Goal: Transaction & Acquisition: Purchase product/service

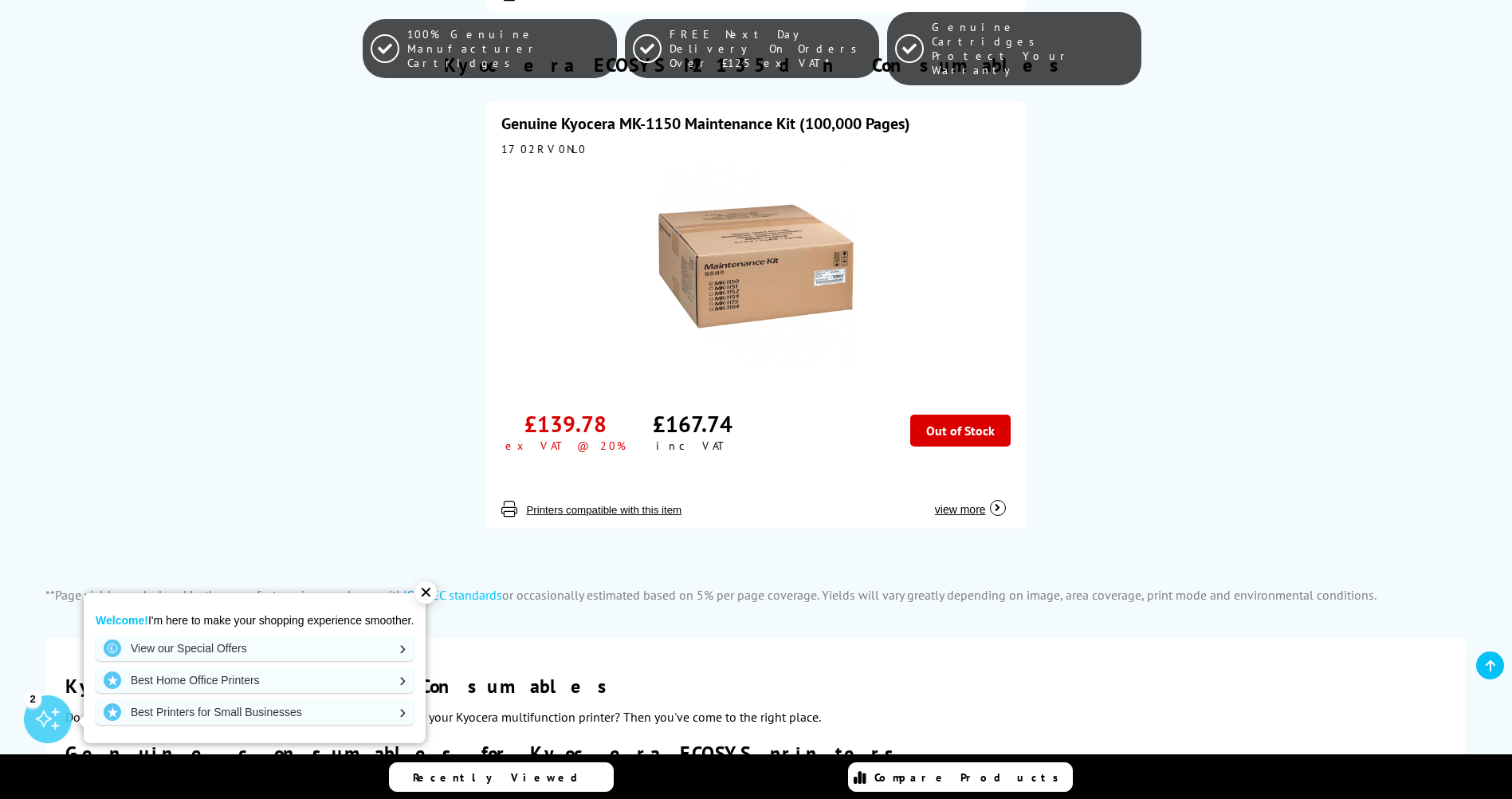
scroll to position [957, 0]
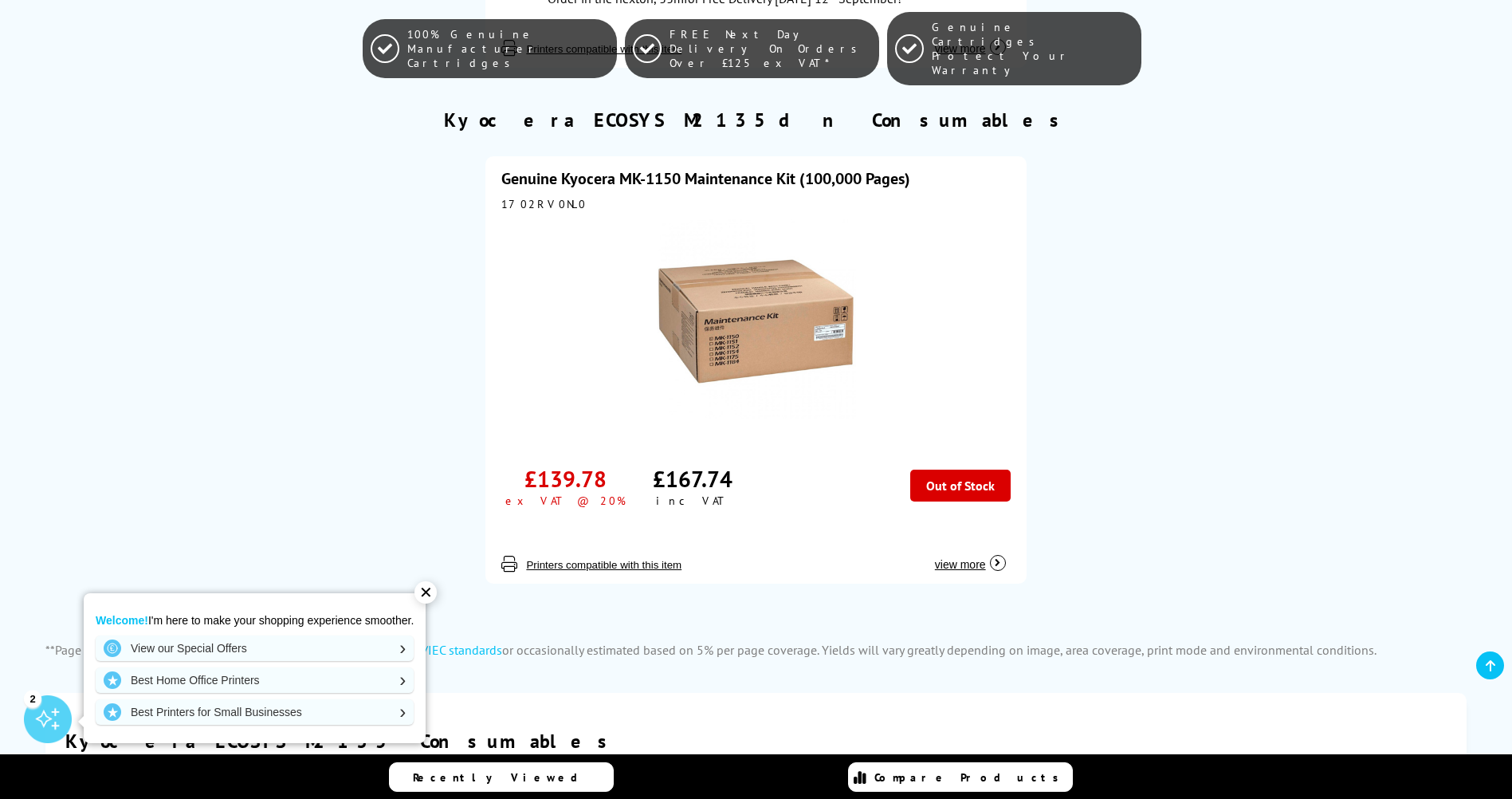
click at [712, 317] on img at bounding box center [756, 319] width 199 height 199
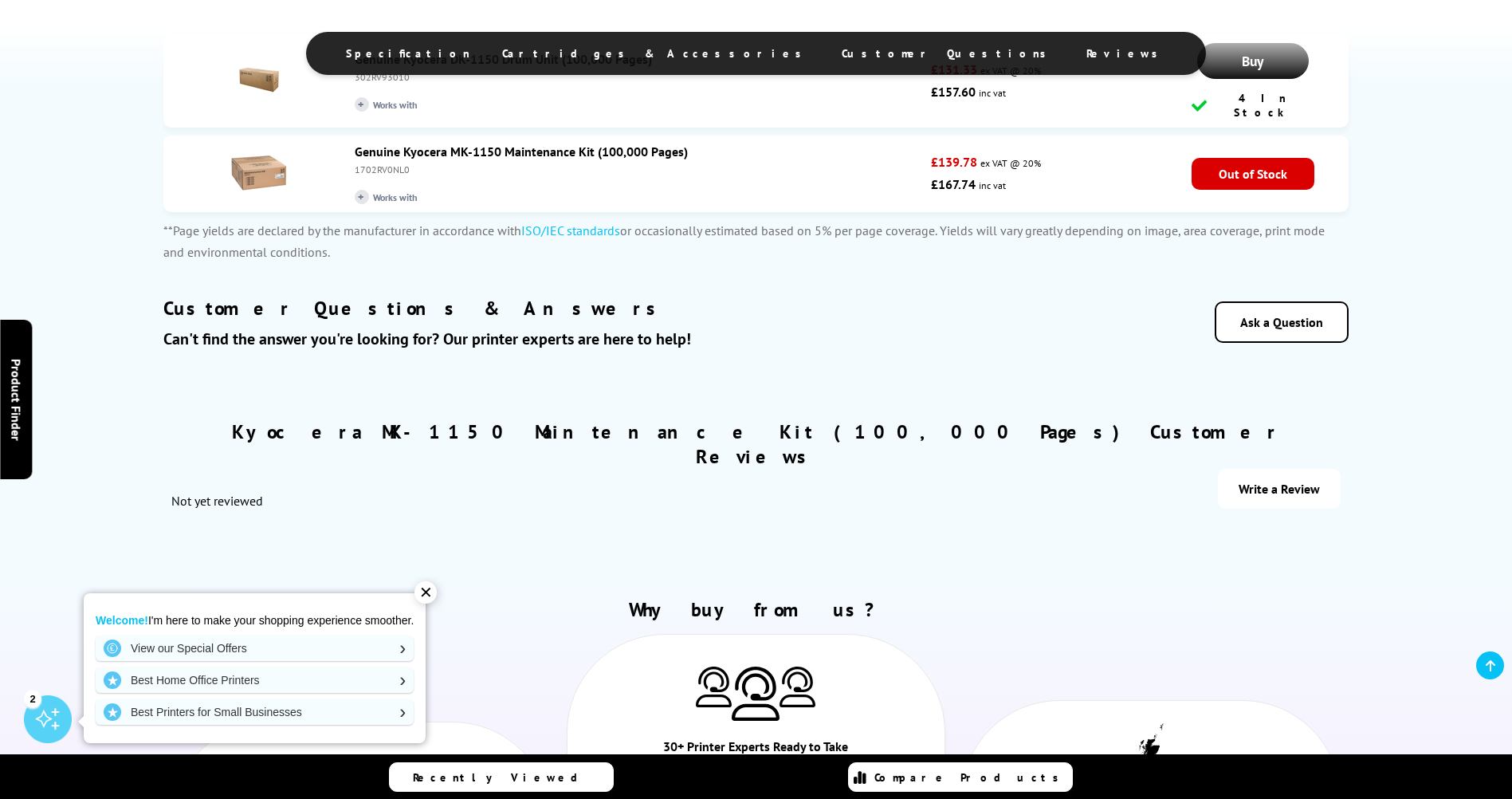
scroll to position [2073, 0]
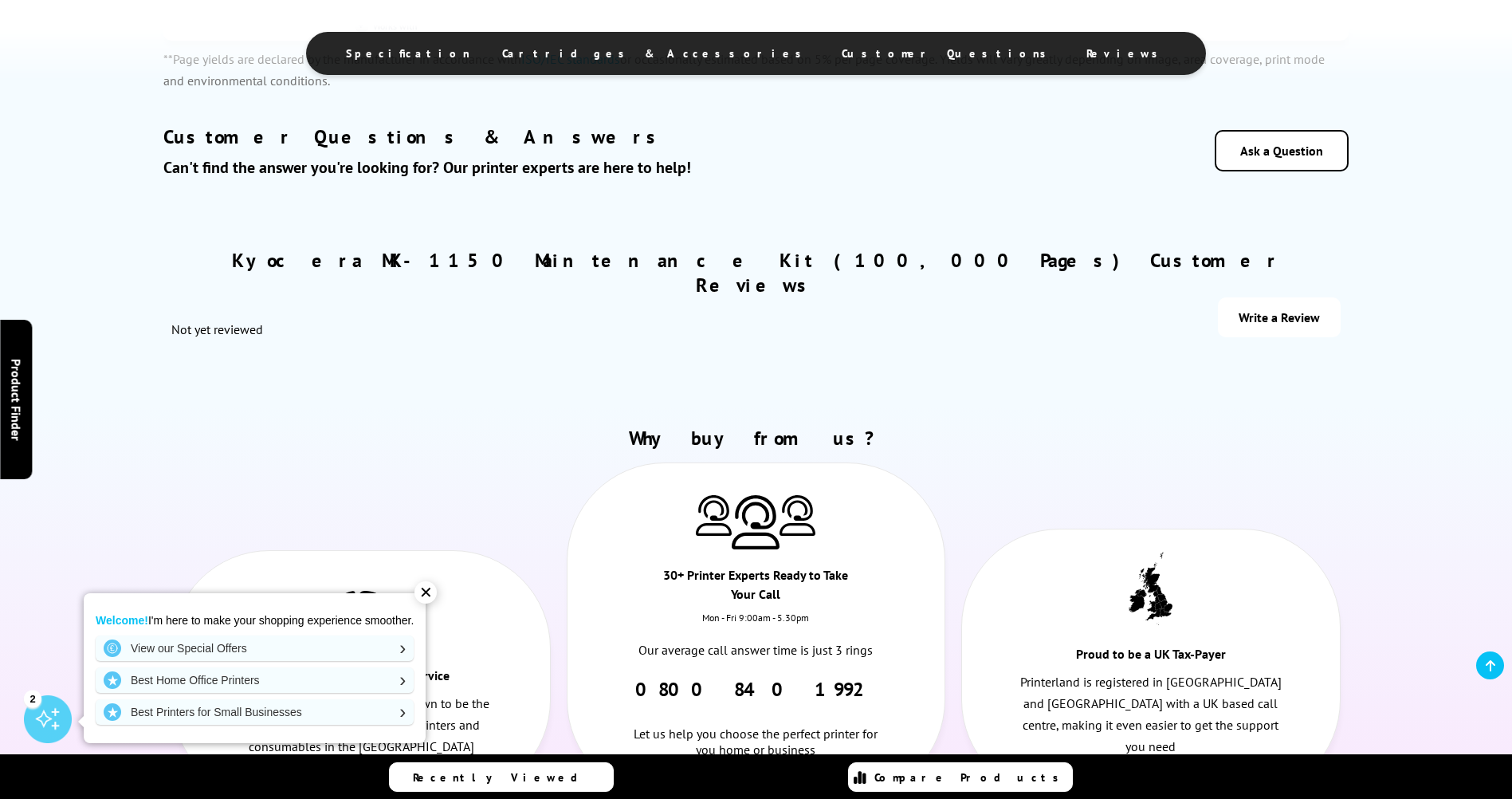
click at [430, 595] on div "✕" at bounding box center [425, 592] width 22 height 22
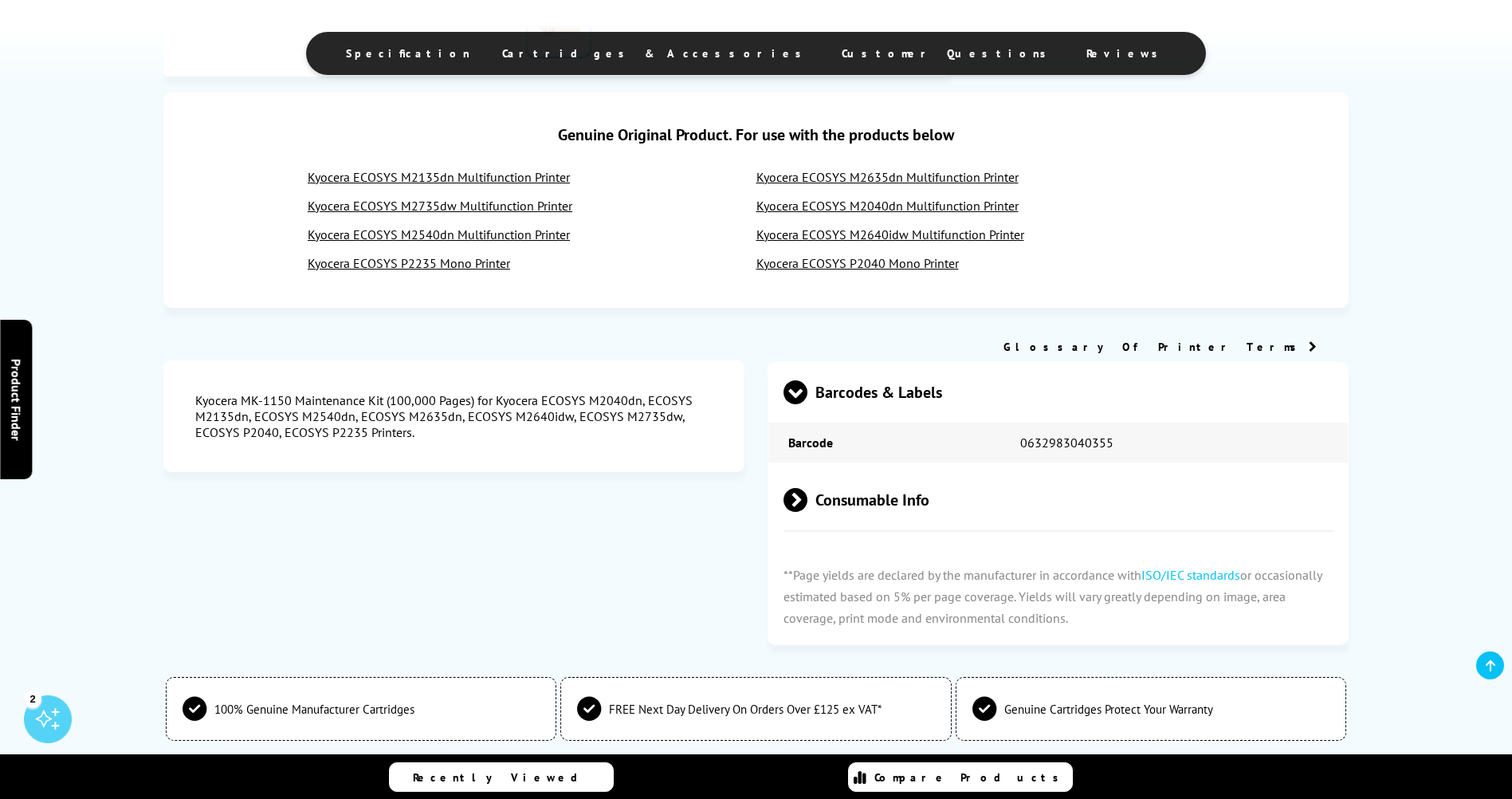
scroll to position [877, 0]
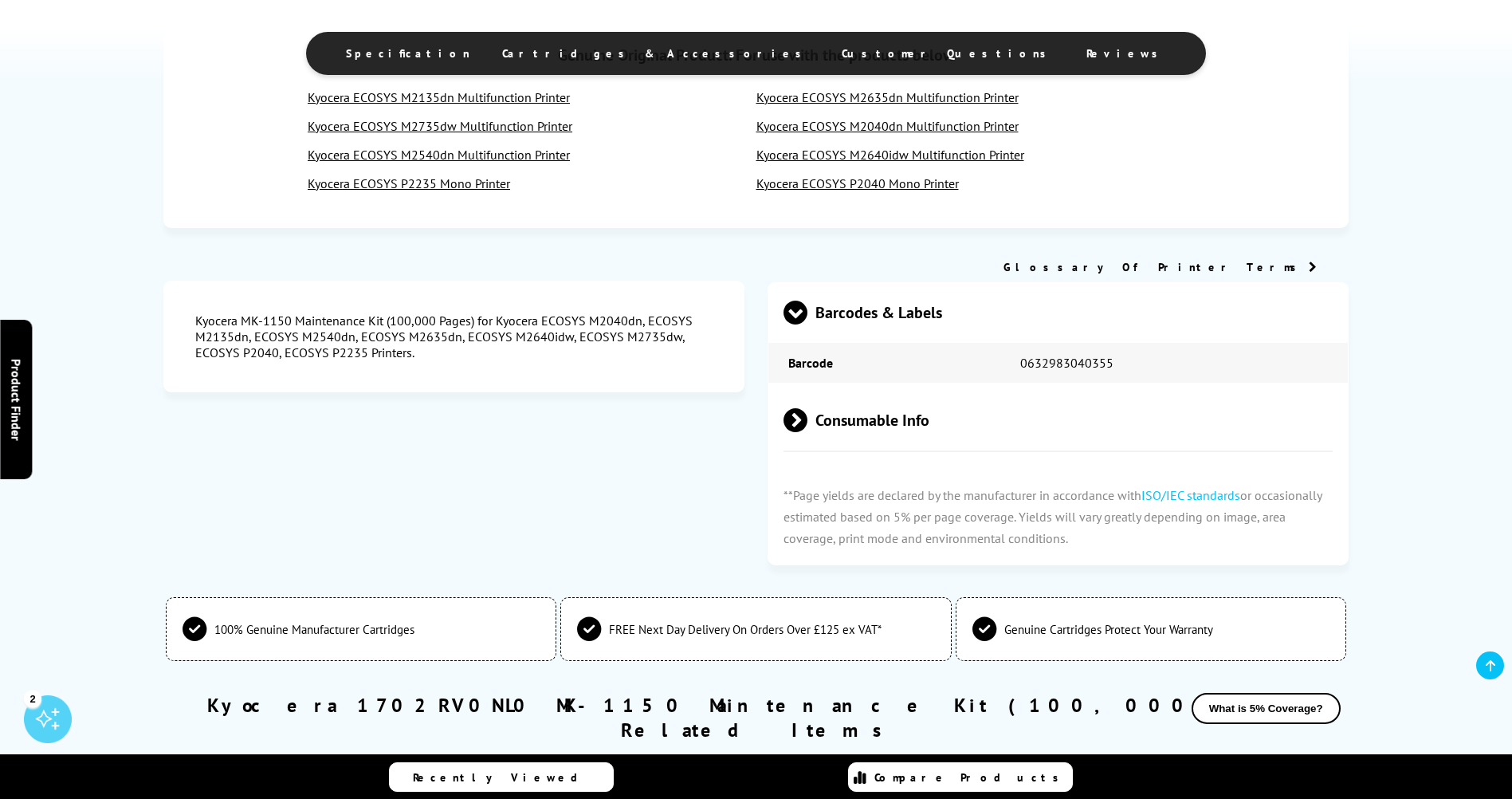
click at [807, 417] on span at bounding box center [807, 420] width 0 height 24
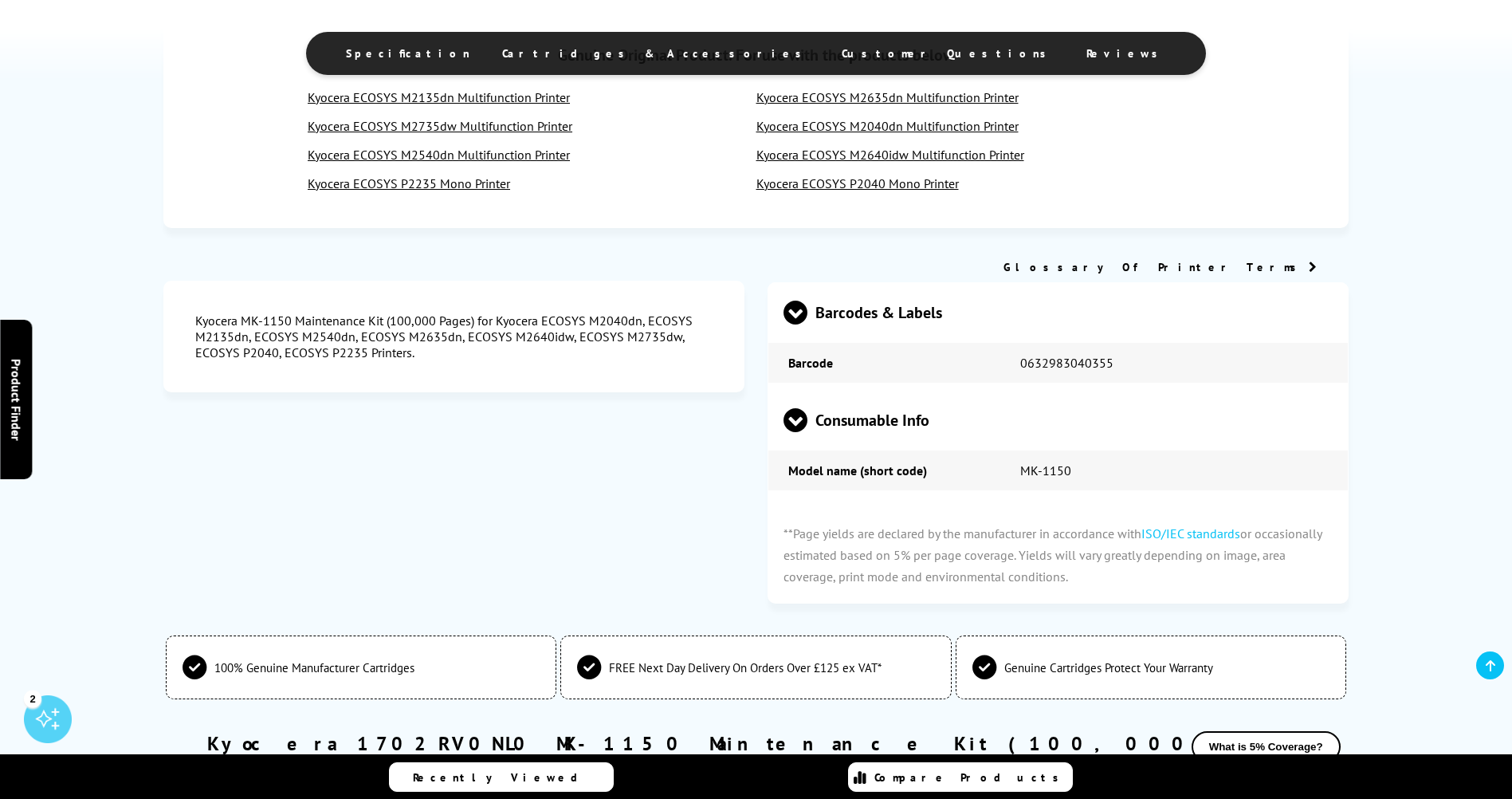
click at [794, 432] on span at bounding box center [795, 432] width 24 height 0
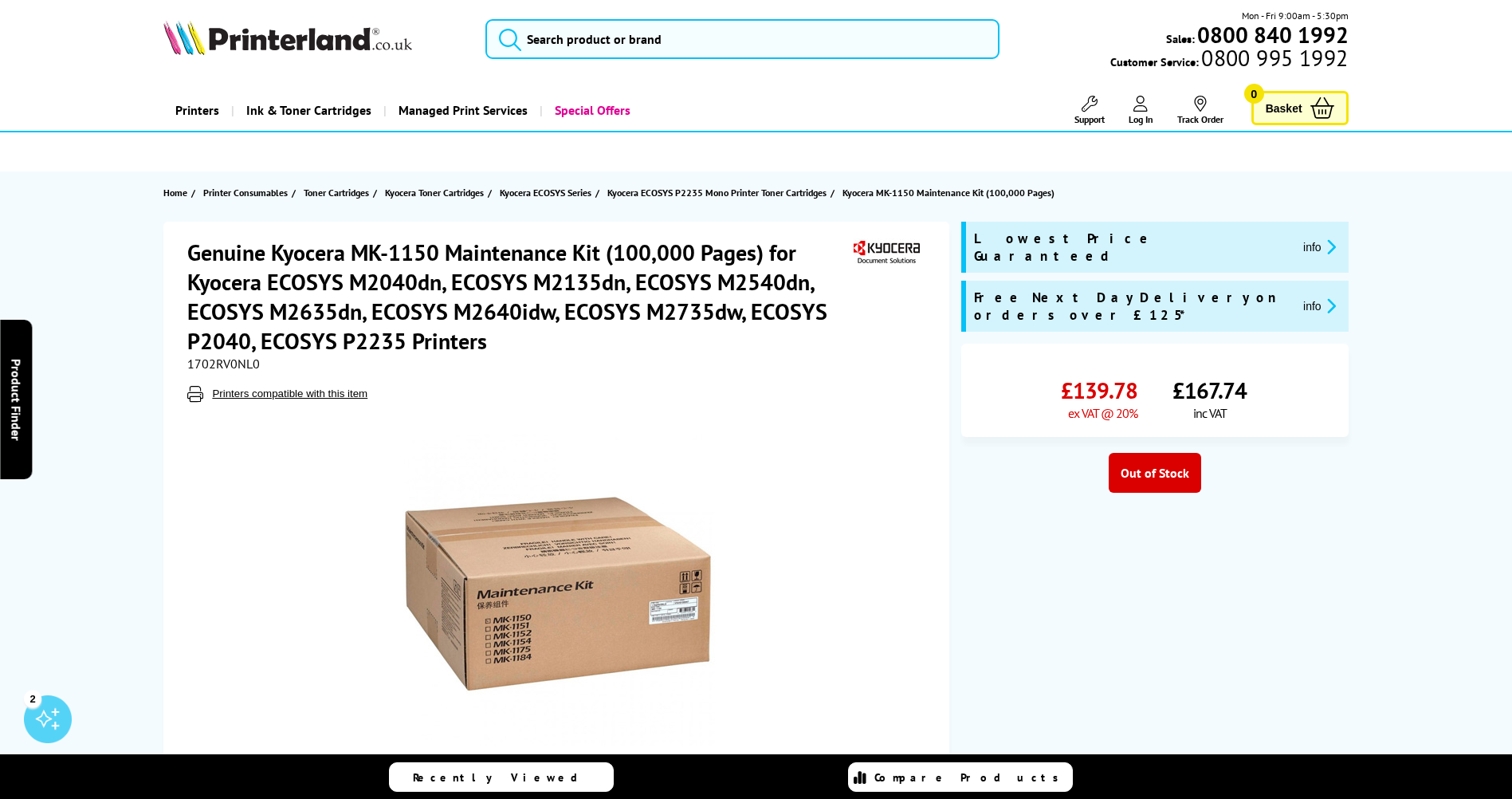
scroll to position [0, 0]
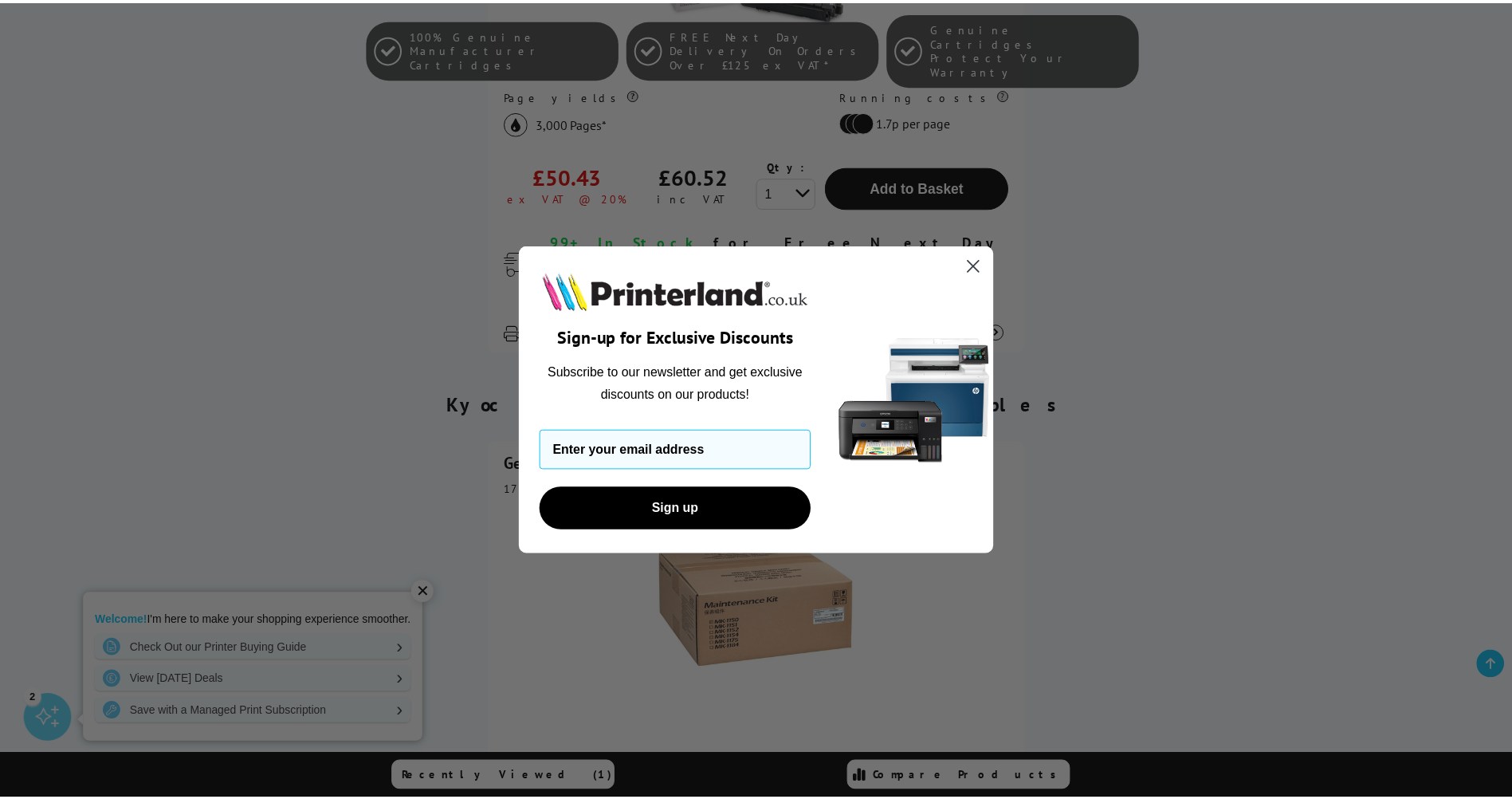
scroll to position [638, 0]
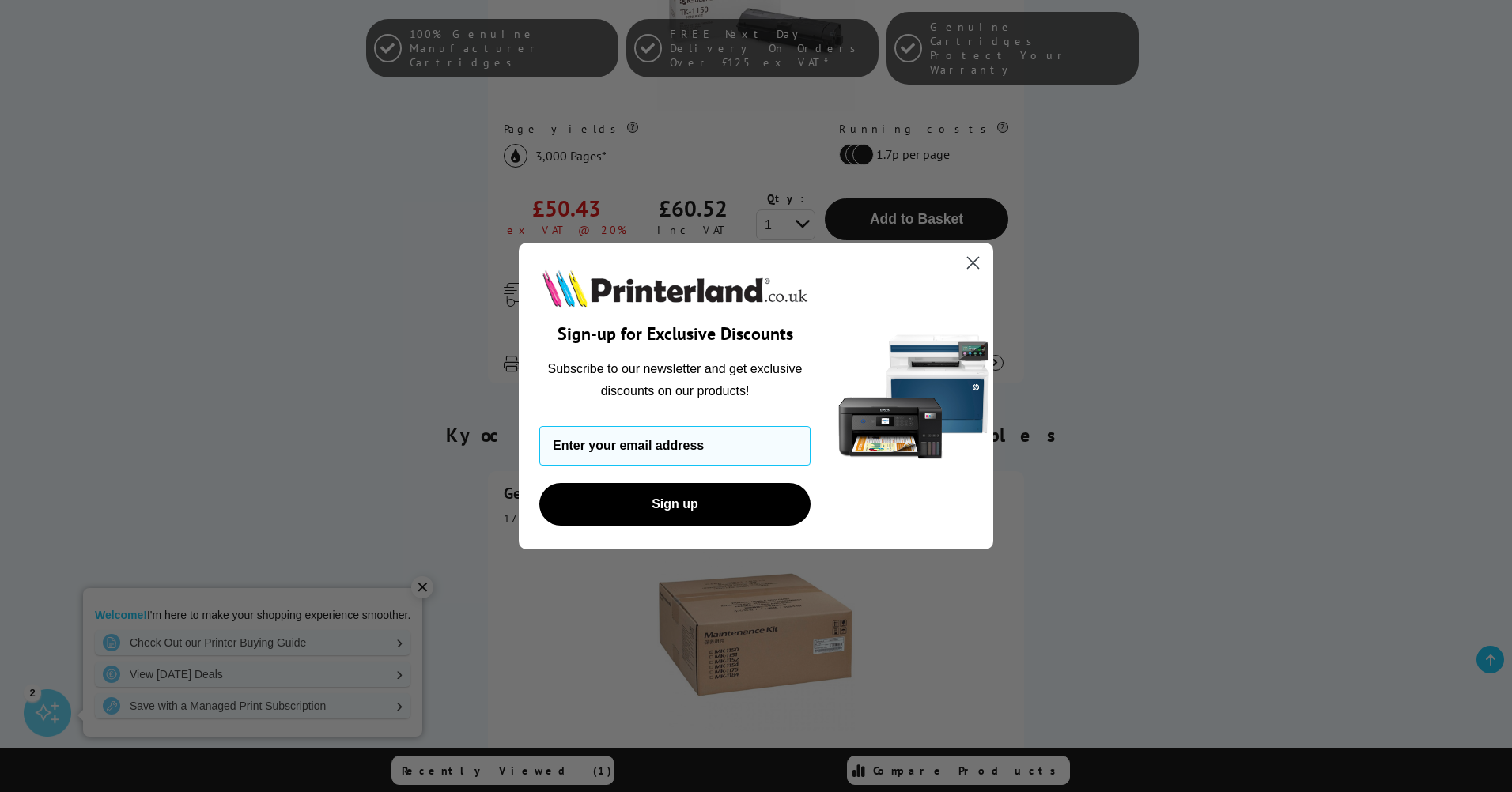
click at [966, 260] on circle "Close dialog" at bounding box center [973, 262] width 26 height 26
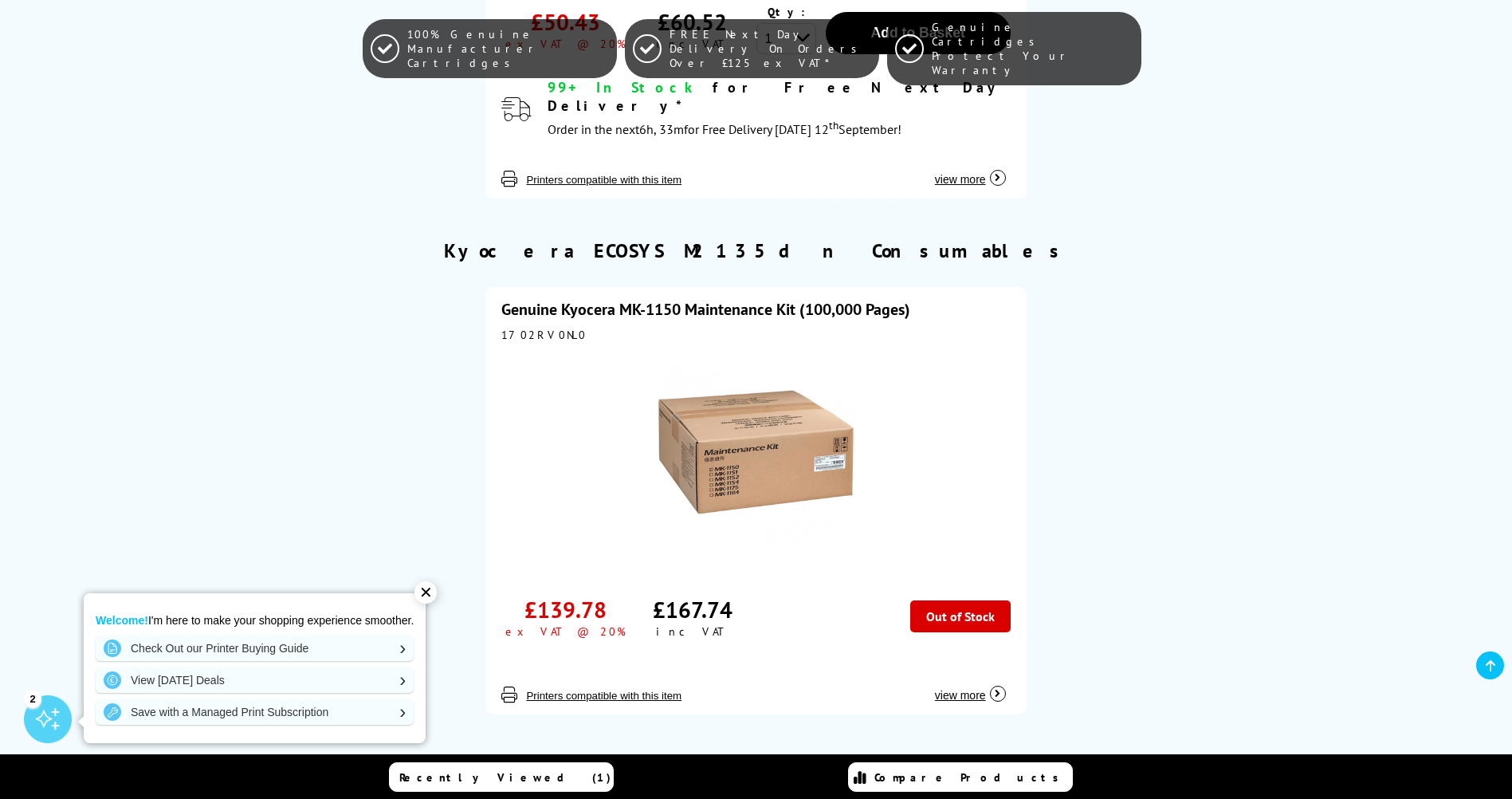
scroll to position [797, 0]
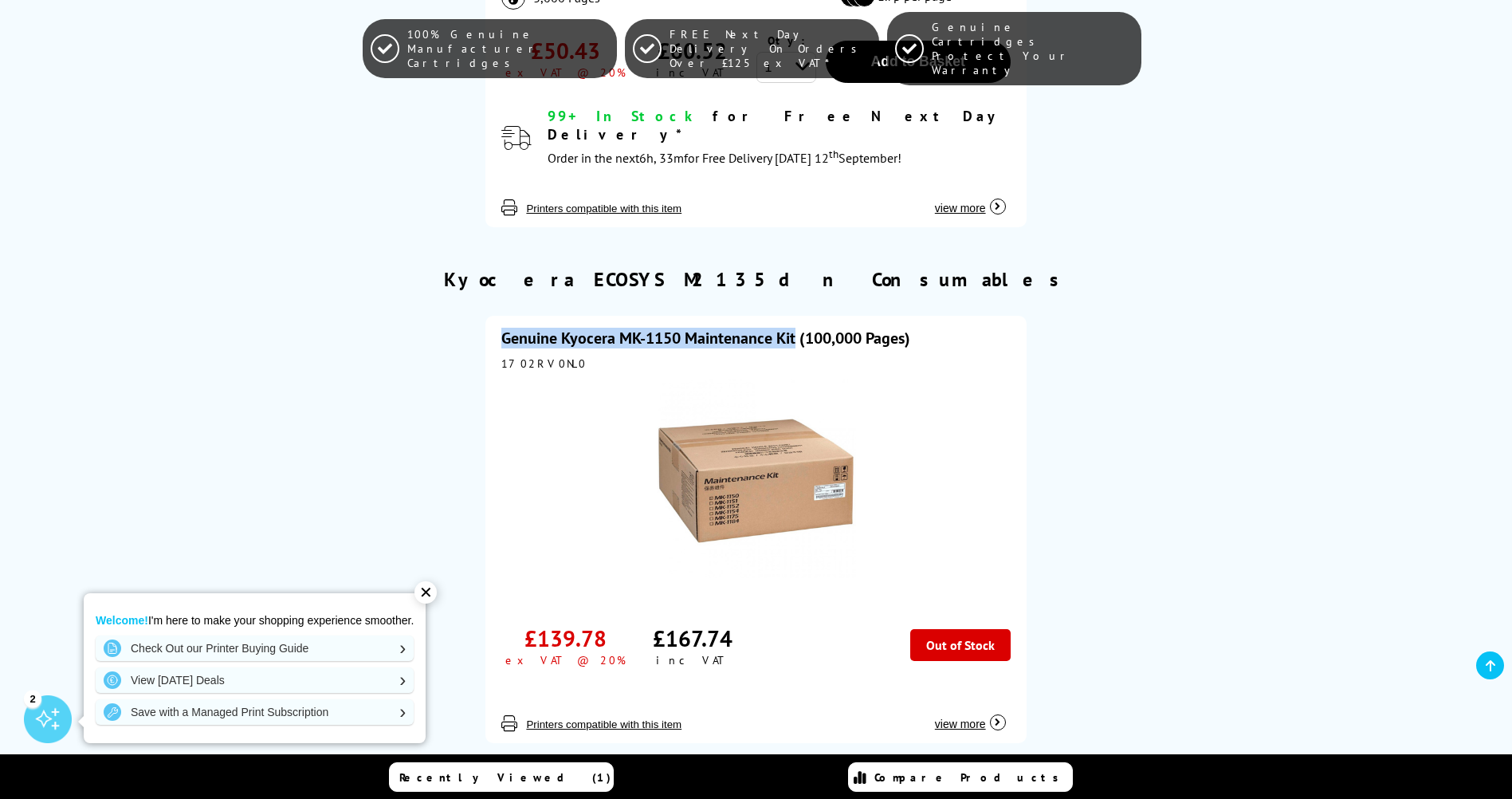
drag, startPoint x: 509, startPoint y: 317, endPoint x: 799, endPoint y: 320, distance: 290.0
click at [799, 320] on div "Genuine Kyocera MK-1150 Maintenance Kit (100,000 Pages) 1702RV0NL0 £139.78 ex V…" at bounding box center [756, 530] width 540 height 427
drag, startPoint x: 799, startPoint y: 320, endPoint x: 789, endPoint y: 355, distance: 36.4
click at [789, 355] on div "Genuine Kyocera MK-1150 Maintenance Kit (100,000 Pages) 1702RV0NL0 £139.78 ex V…" at bounding box center [756, 530] width 540 height 427
click at [798, 328] on link "Genuine Kyocera MK-1150 Maintenance Kit (100,000 Pages)" at bounding box center [706, 338] width 409 height 21
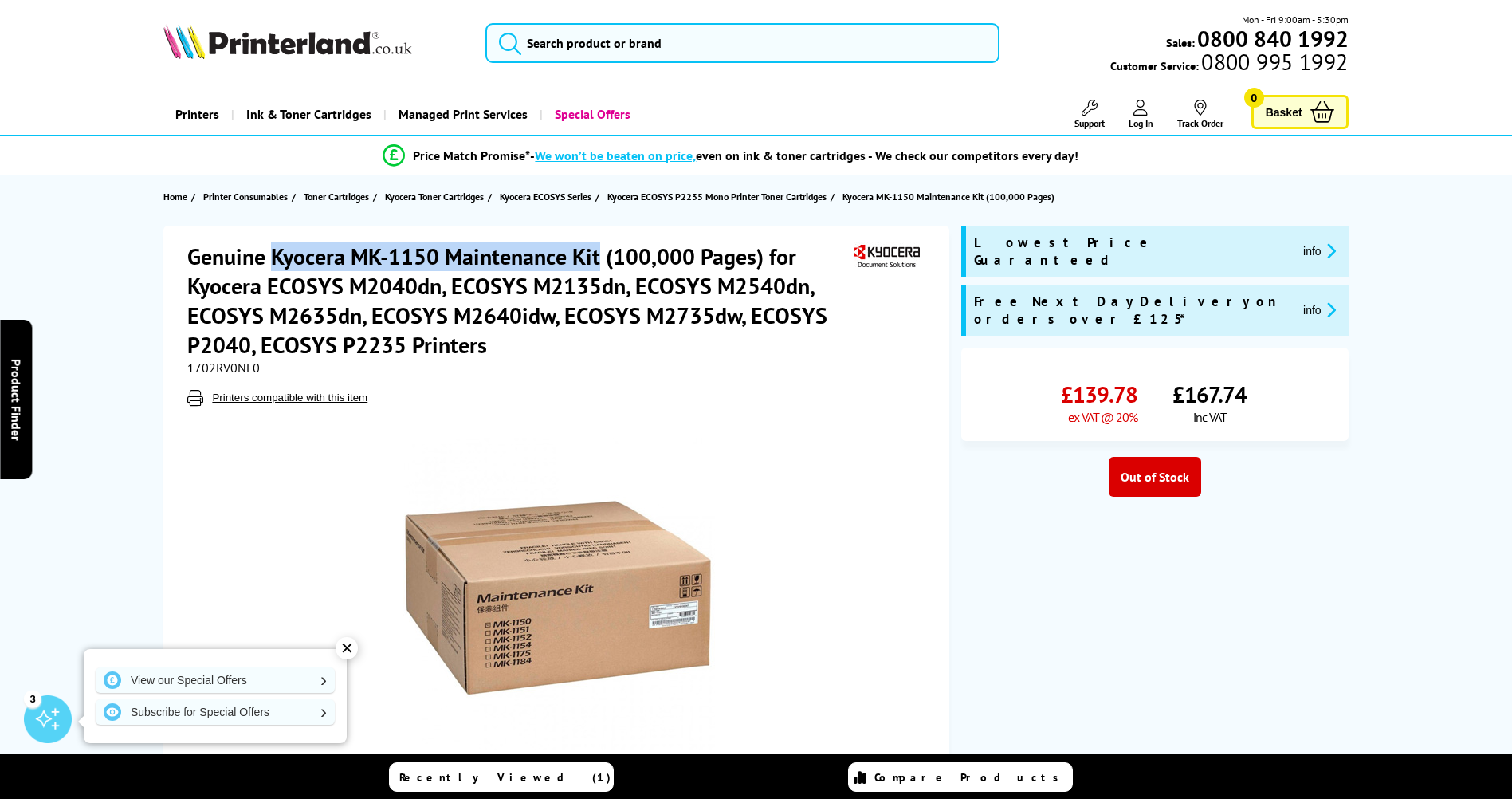
drag, startPoint x: 604, startPoint y: 254, endPoint x: 275, endPoint y: 248, distance: 329.1
click at [275, 248] on h1 "Genuine Kyocera MK-1150 Maintenance Kit (100,000 Pages) for Kyocera ECOSYS M204…" at bounding box center [518, 301] width 662 height 118
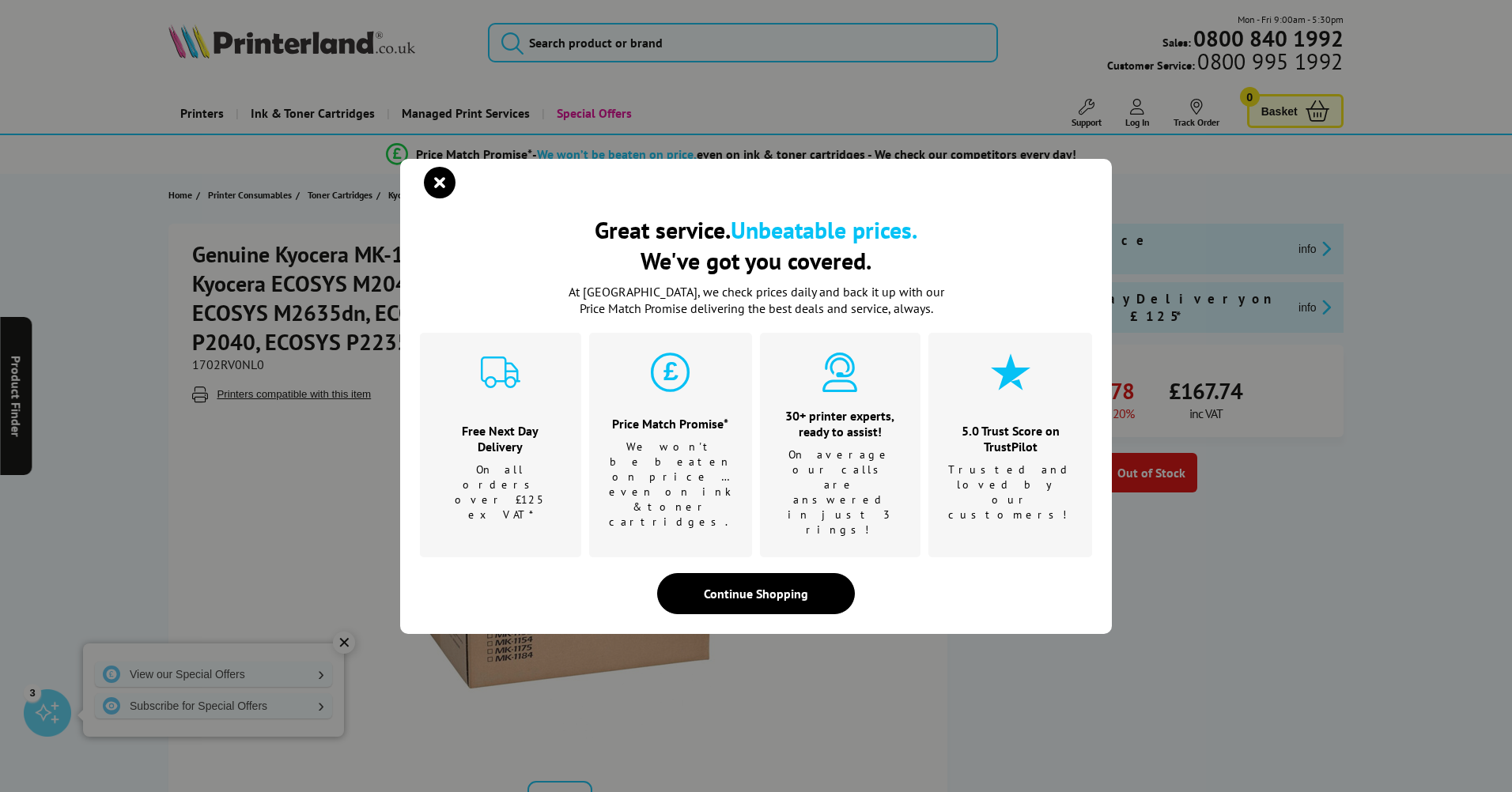
drag, startPoint x: 273, startPoint y: 246, endPoint x: 299, endPoint y: 256, distance: 27.9
drag, startPoint x: 299, startPoint y: 256, endPoint x: 454, endPoint y: 196, distance: 166.2
click at [454, 196] on icon "close modal" at bounding box center [440, 183] width 32 height 32
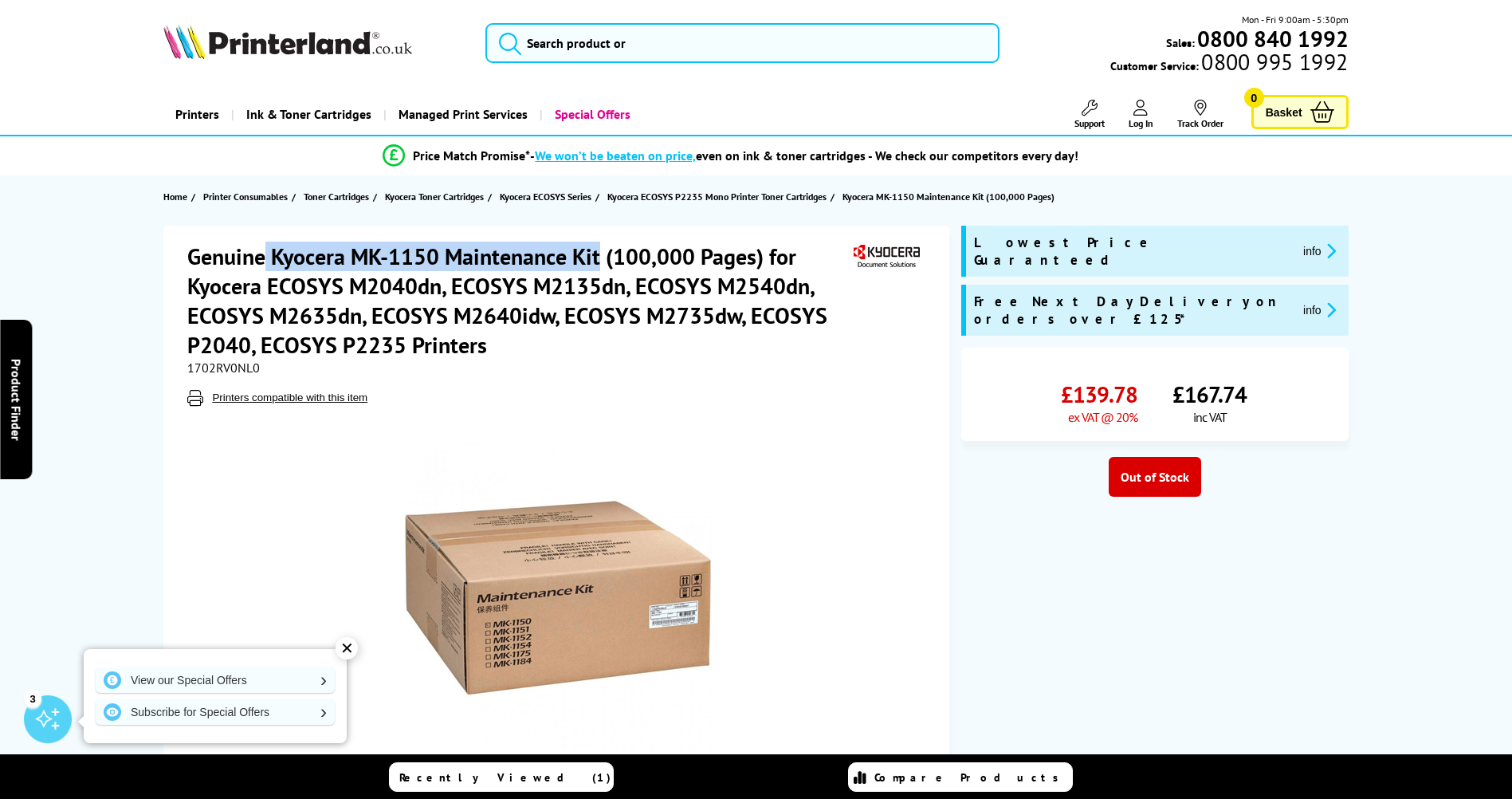
drag, startPoint x: 267, startPoint y: 253, endPoint x: 599, endPoint y: 259, distance: 332.1
click at [599, 259] on h1 "Genuine Kyocera MK-1150 Maintenance Kit (100,000 Pages) for Kyocera ECOSYS M204…" at bounding box center [518, 301] width 662 height 118
drag, startPoint x: 599, startPoint y: 259, endPoint x: 568, endPoint y: 254, distance: 31.4
copy h1 "Kyocera MK-1150 Maintenance Kit"
